Goal: Task Accomplishment & Management: Use online tool/utility

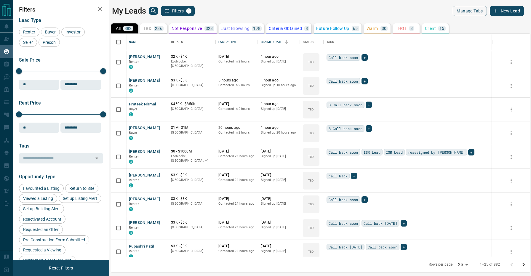
scroll to position [223, 419]
click at [229, 39] on div "Last Active" at bounding box center [227, 42] width 18 height 17
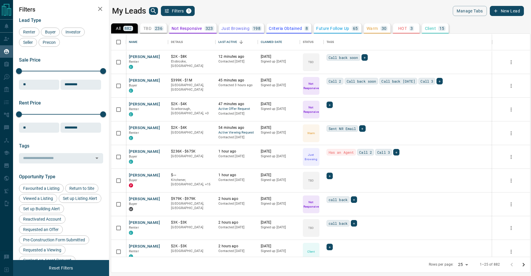
click at [232, 9] on div "My Leads Filters 1" at bounding box center [215, 11] width 206 height 10
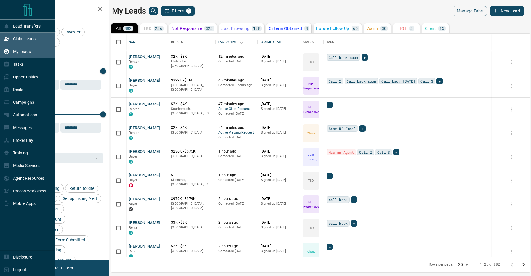
click at [11, 40] on div "Claim Leads" at bounding box center [20, 39] width 32 height 10
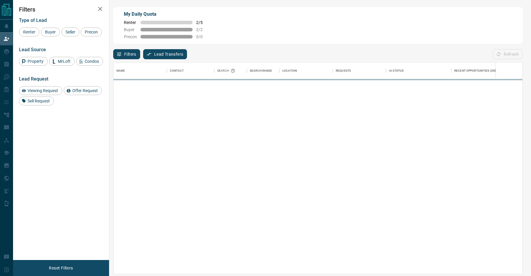
scroll to position [0, 0]
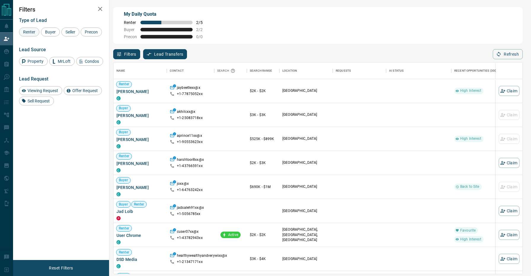
click at [30, 33] on span "Renter" at bounding box center [29, 32] width 16 height 5
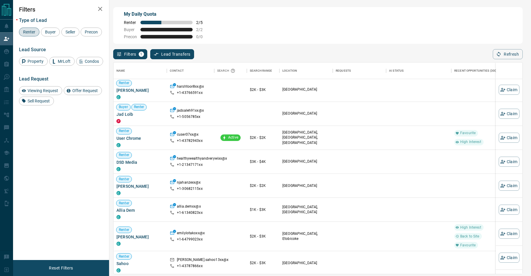
scroll to position [26, 0]
click at [516, 160] on button "Claim" at bounding box center [509, 161] width 21 height 10
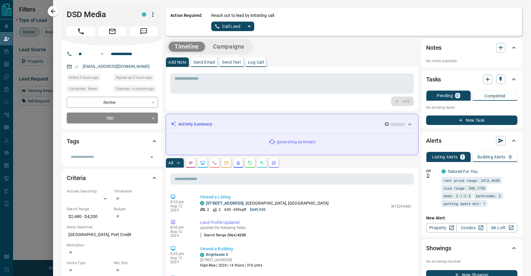
scroll to position [0, 0]
click at [247, 27] on icon "split button" at bounding box center [249, 26] width 7 height 7
click at [237, 47] on li "Log Manual Call" at bounding box center [233, 46] width 36 height 9
click at [233, 24] on button "Log Manual Call" at bounding box center [230, 26] width 39 height 9
click at [233, 26] on div "Did you connect with the lead? Yes No" at bounding box center [364, 21] width 306 height 18
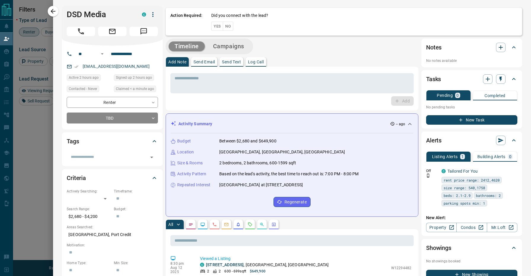
click at [229, 26] on button "No" at bounding box center [228, 26] width 10 height 9
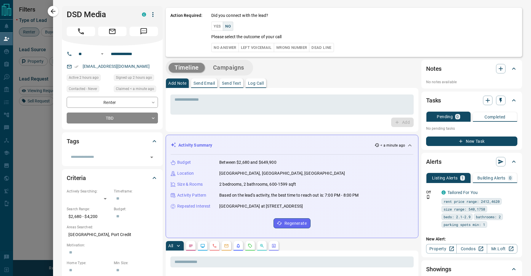
click at [230, 50] on button "No Answer" at bounding box center [224, 47] width 27 height 9
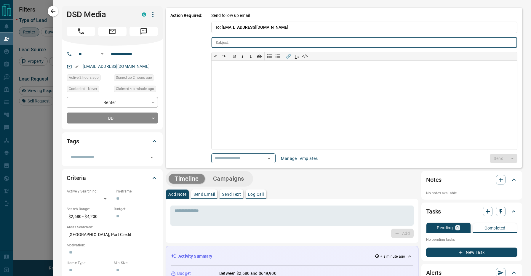
type input "**********"
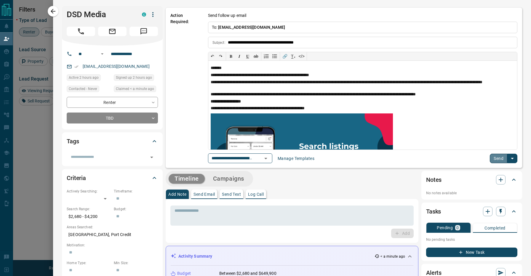
click at [500, 161] on button "Send" at bounding box center [498, 158] width 17 height 9
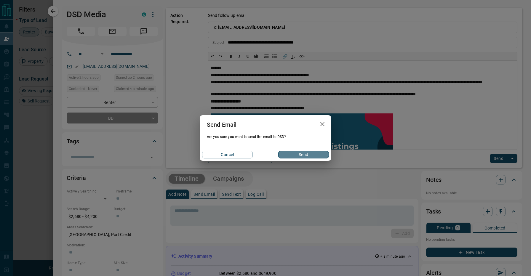
click at [308, 156] on button "Send" at bounding box center [303, 155] width 51 height 8
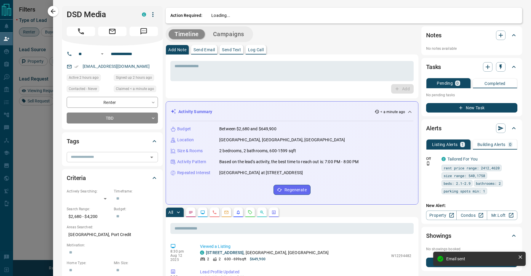
click at [100, 153] on div "​" at bounding box center [112, 157] width 91 height 10
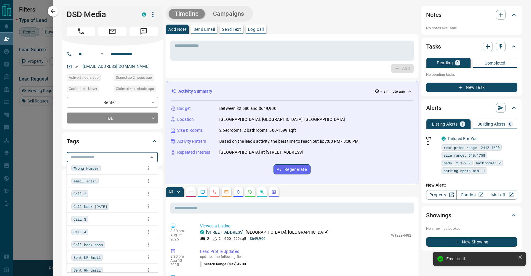
scroll to position [33, 0]
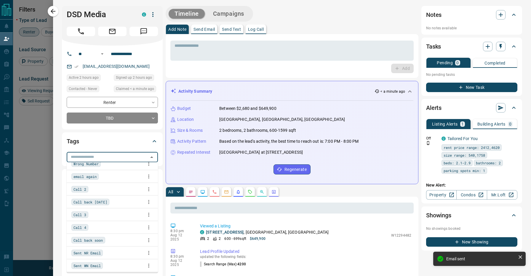
click at [117, 205] on div "Call back [DATE]" at bounding box center [112, 202] width 82 height 9
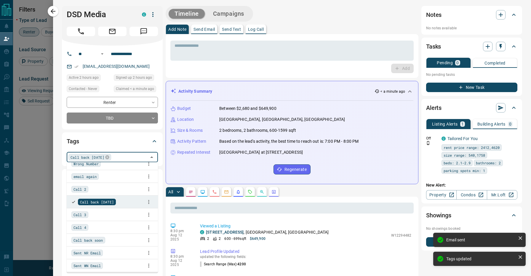
click at [113, 234] on li "Call 4" at bounding box center [112, 227] width 91 height 12
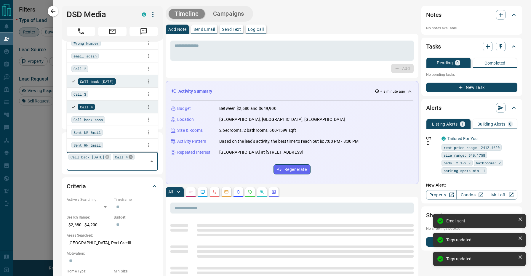
click at [133, 157] on icon at bounding box center [131, 157] width 4 height 4
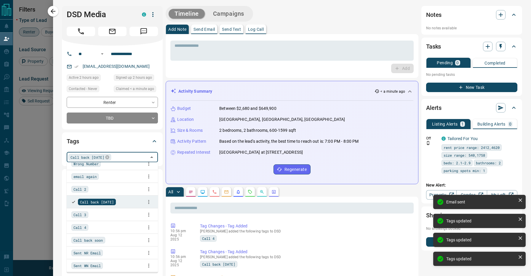
click at [111, 239] on div "Call back soon" at bounding box center [112, 240] width 82 height 9
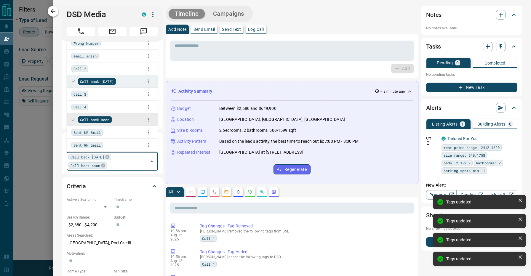
click at [55, 11] on icon "button" at bounding box center [53, 11] width 7 height 7
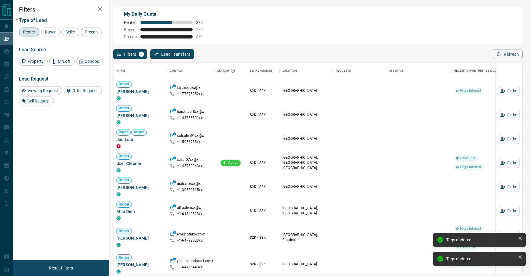
click at [286, 27] on div "My Daily Quota Renter 3 / 5 Buyer 2 / 2 Precon 0 / 0" at bounding box center [318, 25] width 410 height 37
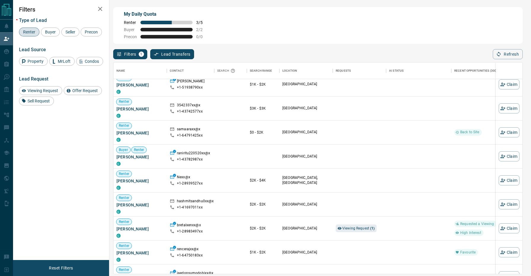
scroll to position [636, 0]
click at [506, 178] on button "Claim" at bounding box center [509, 180] width 21 height 10
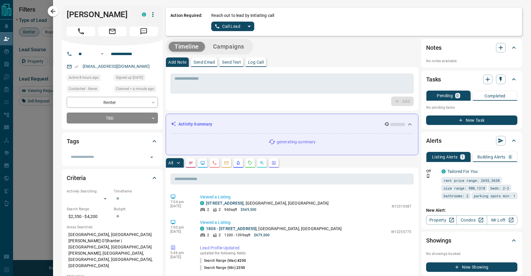
scroll to position [0, 0]
click at [250, 27] on icon "split button" at bounding box center [249, 26] width 7 height 7
click at [232, 47] on li "Log Manual Call" at bounding box center [233, 46] width 36 height 9
click at [230, 23] on button "Log Manual Call" at bounding box center [230, 26] width 39 height 9
click at [232, 27] on button "No" at bounding box center [228, 26] width 10 height 9
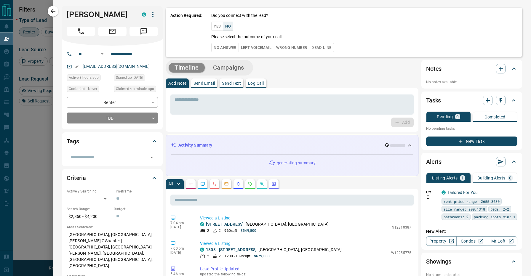
click at [231, 50] on button "No Answer" at bounding box center [224, 47] width 27 height 9
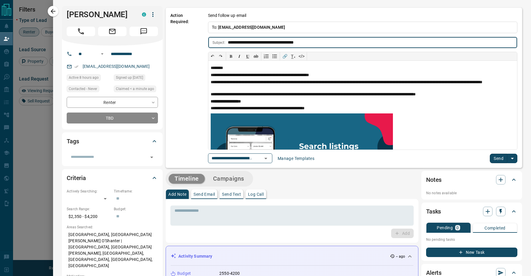
click at [499, 157] on button "Send" at bounding box center [498, 158] width 17 height 9
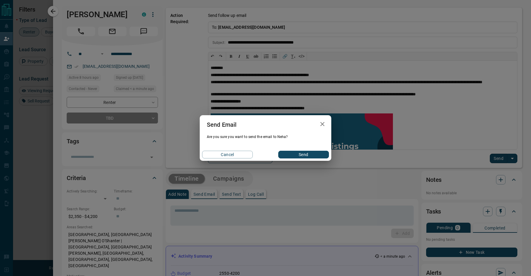
click at [307, 155] on button "Send" at bounding box center [303, 155] width 51 height 8
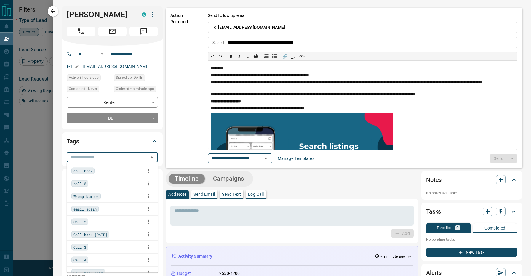
click at [107, 156] on input "text" at bounding box center [107, 157] width 78 height 7
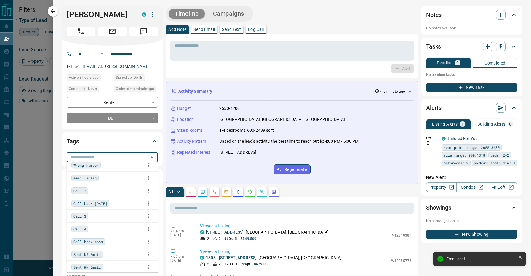
scroll to position [33, 0]
click at [109, 201] on div "Call back [DATE]" at bounding box center [90, 201] width 38 height 7
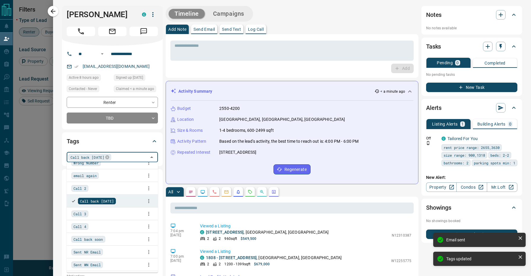
click at [111, 237] on div "Call back soon" at bounding box center [112, 239] width 82 height 9
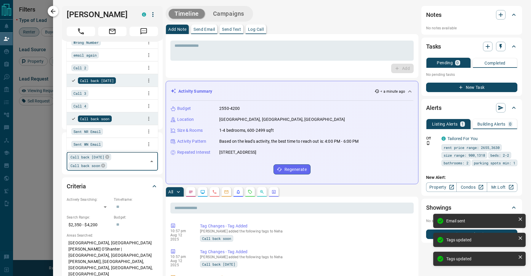
click at [54, 11] on icon "button" at bounding box center [53, 11] width 5 height 5
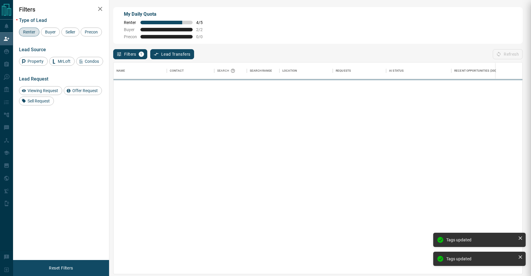
scroll to position [0, 0]
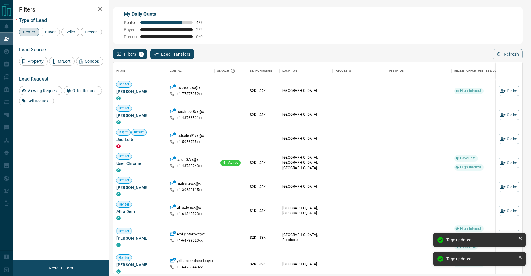
click at [360, 27] on div "My Daily Quota Renter 4 / 5 Buyer 2 / 2 Precon 0 / 0" at bounding box center [318, 25] width 410 height 37
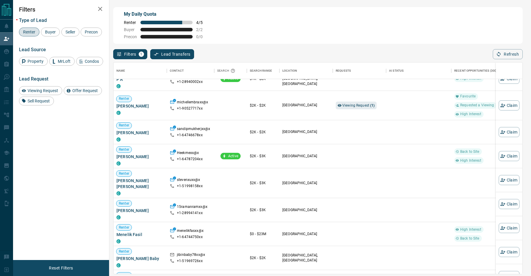
scroll to position [1458, 0]
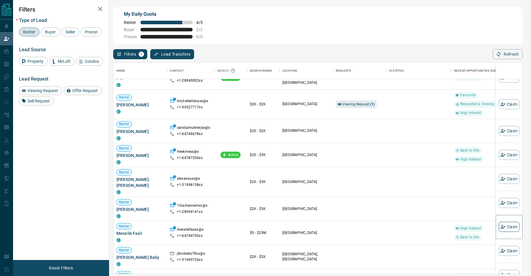
click at [500, 223] on button "Claim" at bounding box center [509, 227] width 21 height 10
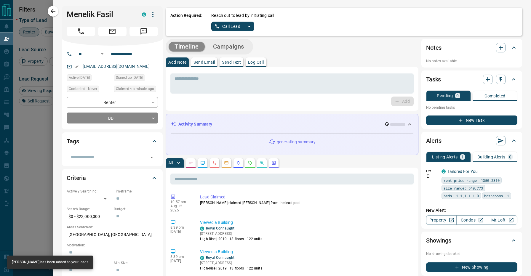
click at [290, 52] on div "Timeline Campaigns" at bounding box center [292, 47] width 253 height 16
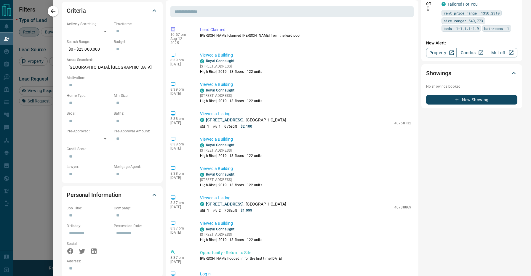
scroll to position [0, 0]
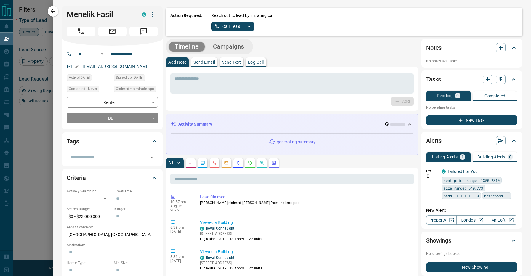
click at [251, 25] on icon "split button" at bounding box center [249, 26] width 7 height 7
click at [240, 49] on li "Log Manual Call" at bounding box center [233, 46] width 36 height 9
click at [233, 30] on button "Log Manual Call" at bounding box center [230, 26] width 39 height 9
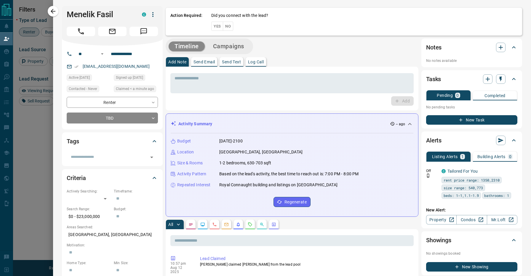
click at [232, 26] on button "No" at bounding box center [228, 26] width 10 height 9
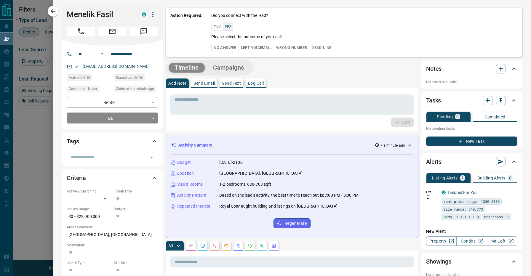
click at [230, 47] on button "No Answer" at bounding box center [224, 47] width 27 height 9
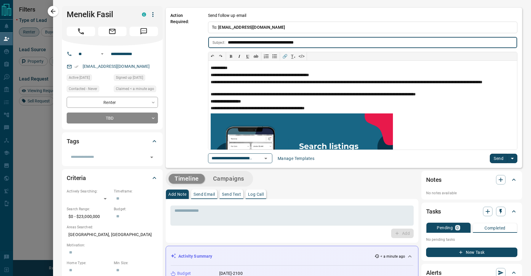
click at [497, 156] on button "Send" at bounding box center [498, 158] width 17 height 9
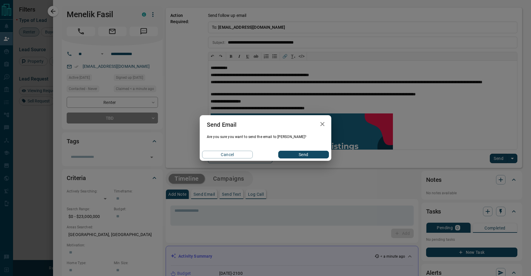
click at [297, 157] on button "Send" at bounding box center [303, 155] width 51 height 8
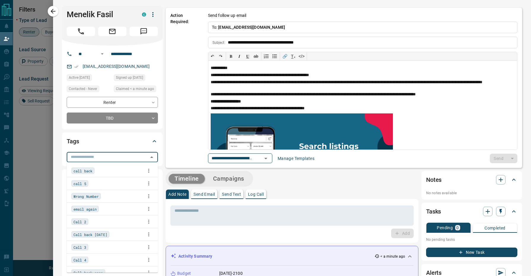
click at [102, 160] on input "text" at bounding box center [107, 157] width 78 height 7
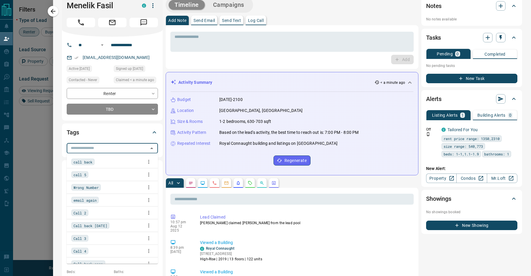
click at [102, 162] on div "call back" at bounding box center [112, 162] width 82 height 9
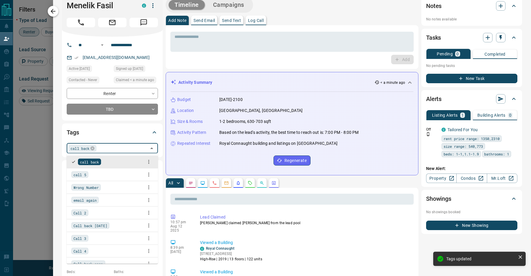
click at [55, 11] on icon "button" at bounding box center [53, 11] width 5 height 5
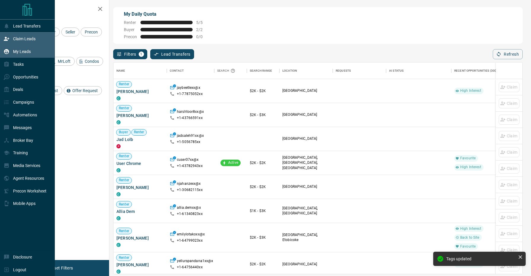
click at [6, 52] on icon at bounding box center [7, 52] width 6 height 6
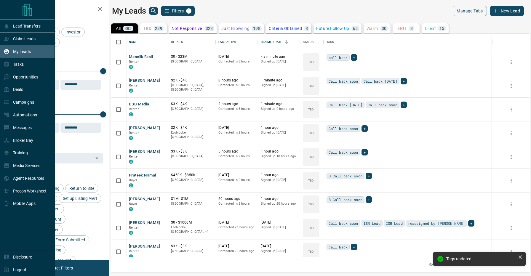
scroll to position [0, 0]
click at [6, 52] on icon at bounding box center [7, 52] width 6 height 6
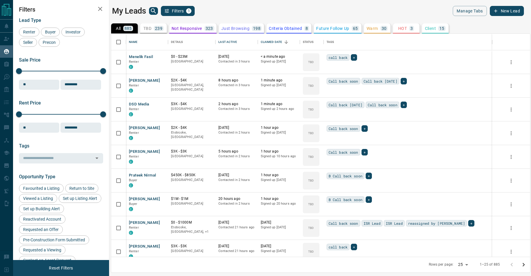
click at [247, 12] on div "My Leads Filters 1" at bounding box center [215, 11] width 206 height 10
click at [232, 42] on div "Last Active" at bounding box center [227, 42] width 18 height 17
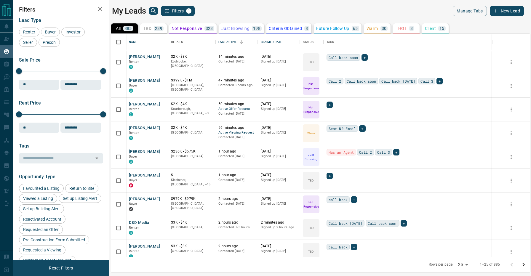
click at [240, 8] on div "My Leads Filters 1" at bounding box center [215, 11] width 206 height 10
